Goal: Transaction & Acquisition: Purchase product/service

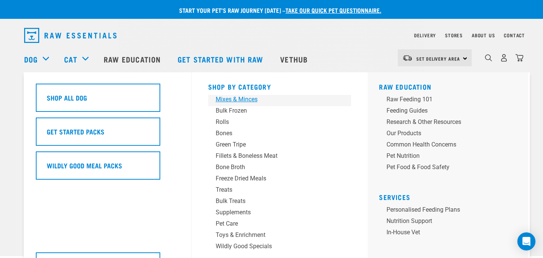
click at [253, 101] on div "Mixes & Minces" at bounding box center [275, 99] width 118 height 9
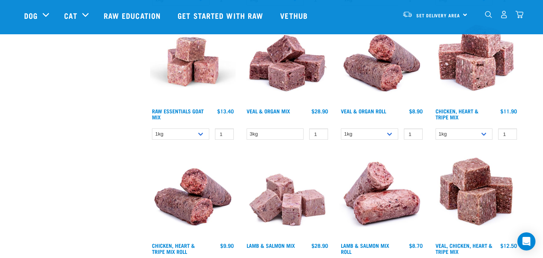
scroll to position [366, 0]
click at [462, 112] on link "Chicken, Heart & Tripe Mix" at bounding box center [456, 113] width 43 height 9
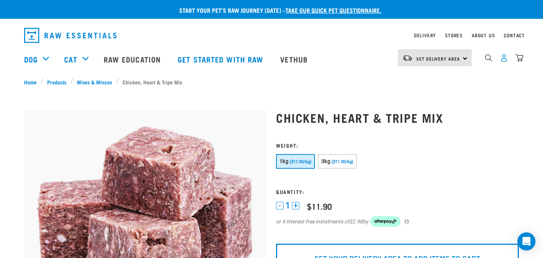
click at [502, 59] on img "dropdown navigation" at bounding box center [504, 58] width 8 height 8
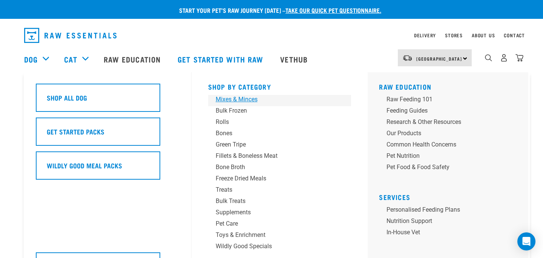
click at [251, 99] on div "Mixes & Minces" at bounding box center [275, 99] width 118 height 9
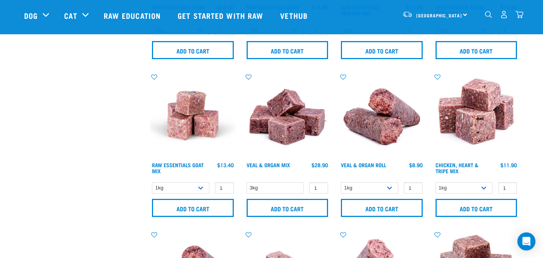
scroll to position [317, 0]
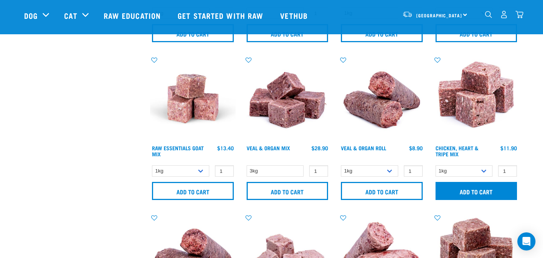
click at [467, 196] on input "Add to cart" at bounding box center [476, 191] width 82 height 18
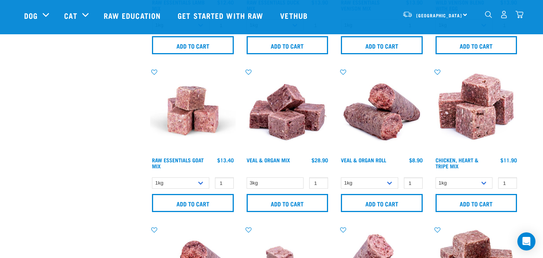
scroll to position [303, 0]
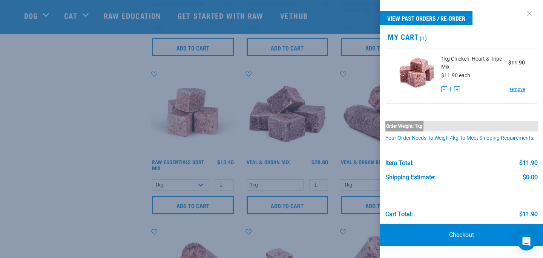
click at [530, 13] on link at bounding box center [529, 14] width 12 height 12
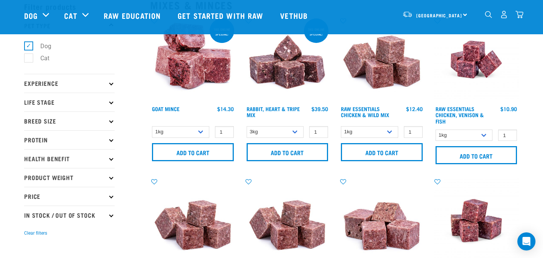
scroll to position [36, 0]
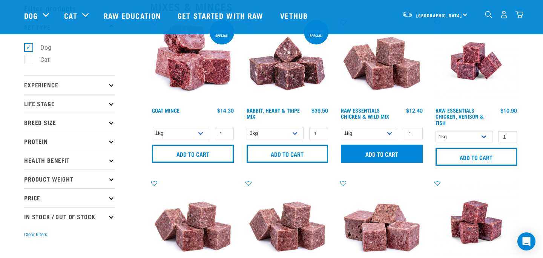
click at [363, 155] on input "Add to cart" at bounding box center [382, 154] width 82 height 18
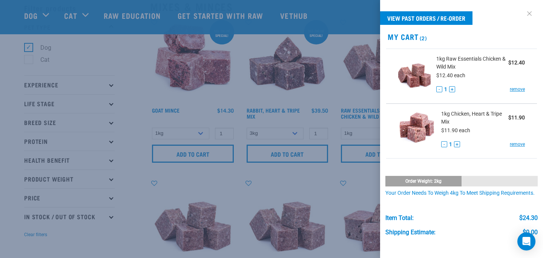
click at [530, 16] on link at bounding box center [529, 14] width 12 height 12
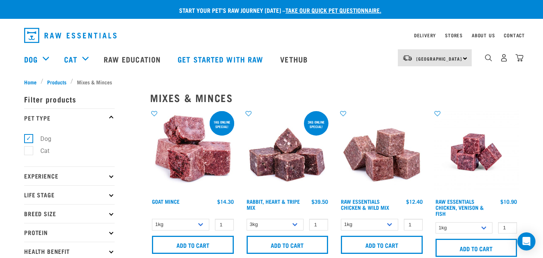
scroll to position [0, 0]
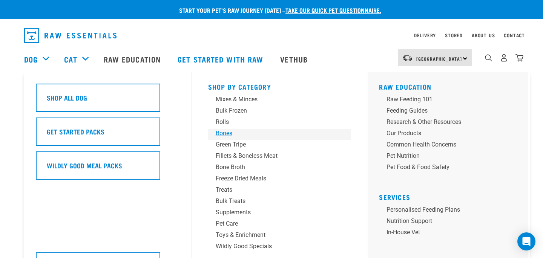
click at [224, 133] on div "Bones" at bounding box center [275, 133] width 118 height 9
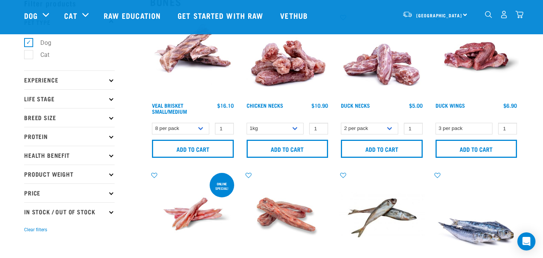
scroll to position [41, 0]
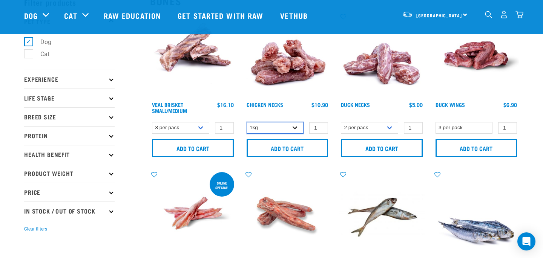
select select "7342"
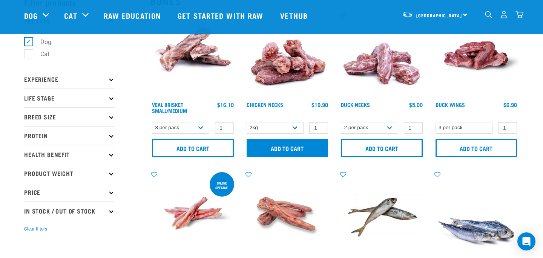
click at [273, 147] on input "Add to cart" at bounding box center [288, 148] width 82 height 18
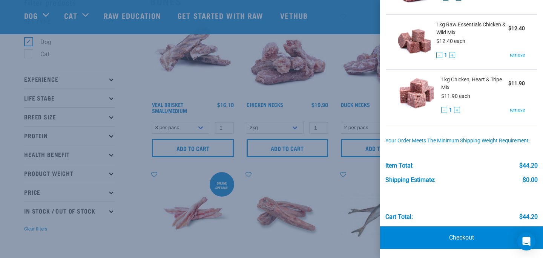
scroll to position [86, 0]
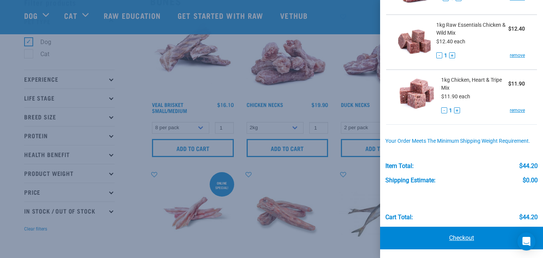
click at [465, 236] on link "Checkout" at bounding box center [461, 238] width 163 height 23
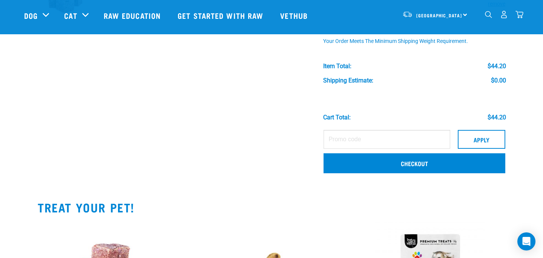
scroll to position [198, 0]
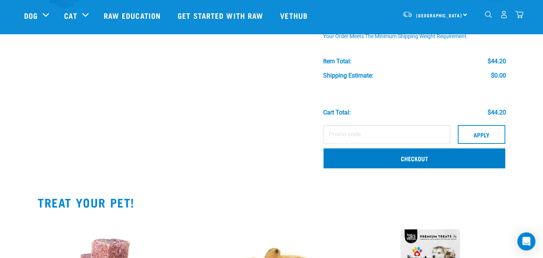
click at [350, 162] on link "Checkout" at bounding box center [414, 159] width 182 height 20
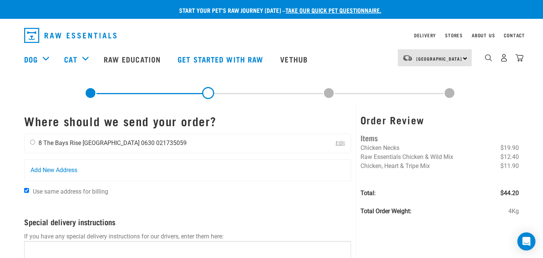
click at [31, 144] on input "radio" at bounding box center [32, 142] width 5 height 5
radio input "true"
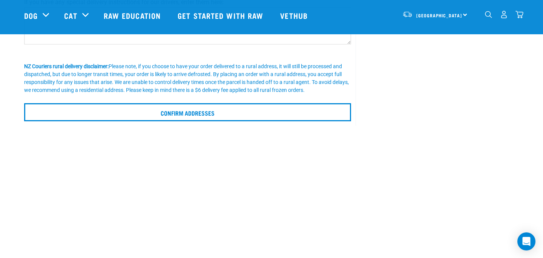
scroll to position [178, 0]
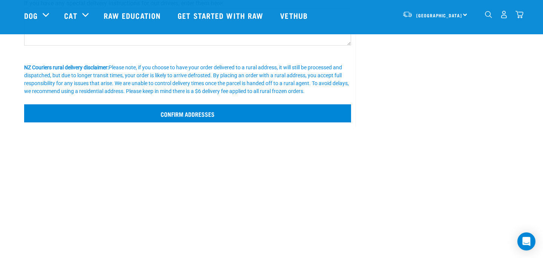
click at [173, 111] on input "Confirm addresses" at bounding box center [187, 113] width 327 height 18
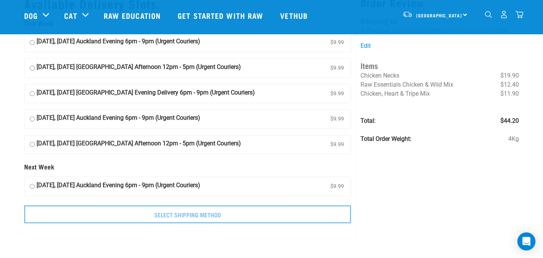
scroll to position [31, 0]
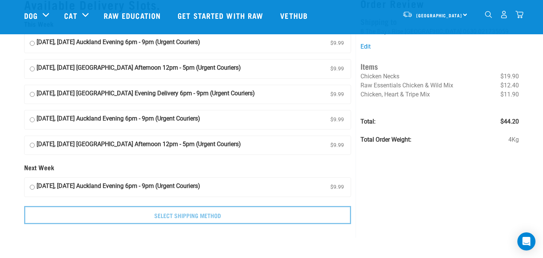
click at [32, 183] on input "[DATE], [DATE] Auckland Evening 6pm - 9pm (Urgent Couriers) $9.99" at bounding box center [32, 187] width 5 height 11
radio input "true"
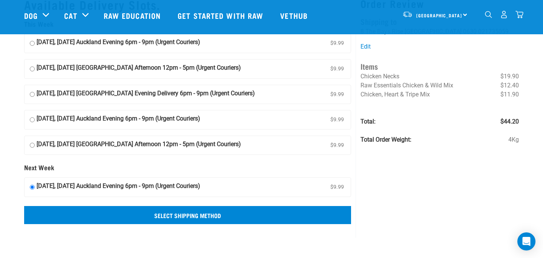
click at [119, 217] on input "Select Shipping Method" at bounding box center [187, 215] width 327 height 18
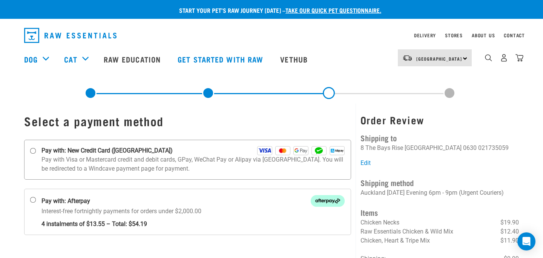
click at [33, 151] on input "Pay with: New Credit Card (Windcave)" at bounding box center [33, 151] width 6 height 6
radio input "true"
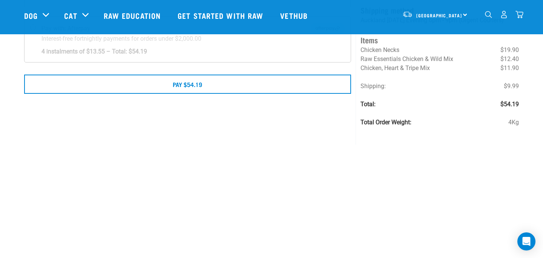
scroll to position [126, 0]
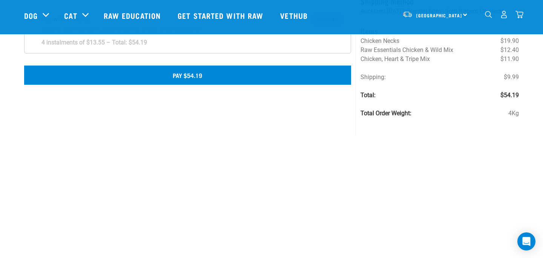
click at [177, 80] on button "Pay $54.19" at bounding box center [187, 75] width 327 height 19
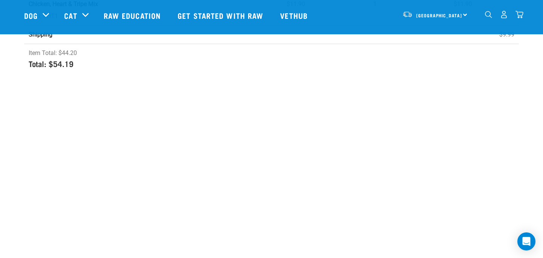
scroll to position [234, 0]
